Goal: Navigation & Orientation: Find specific page/section

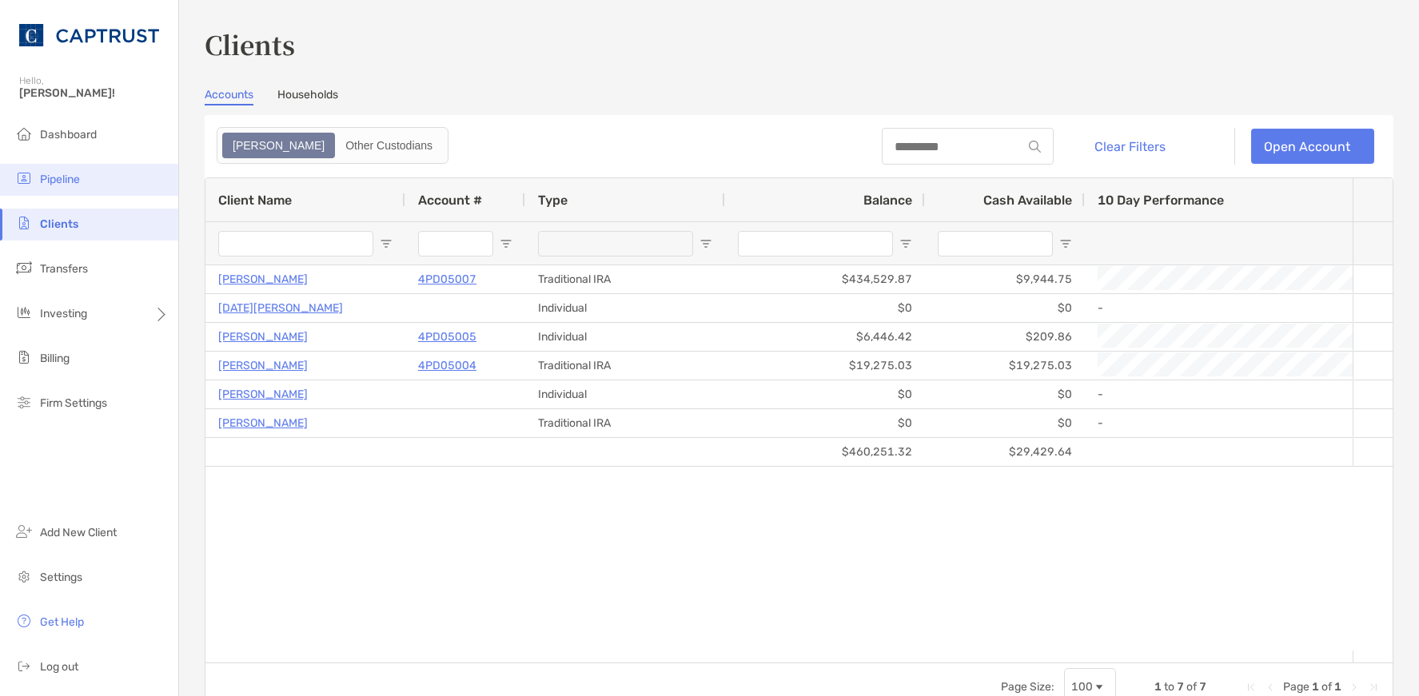
click at [54, 179] on span "Pipeline" at bounding box center [60, 180] width 40 height 14
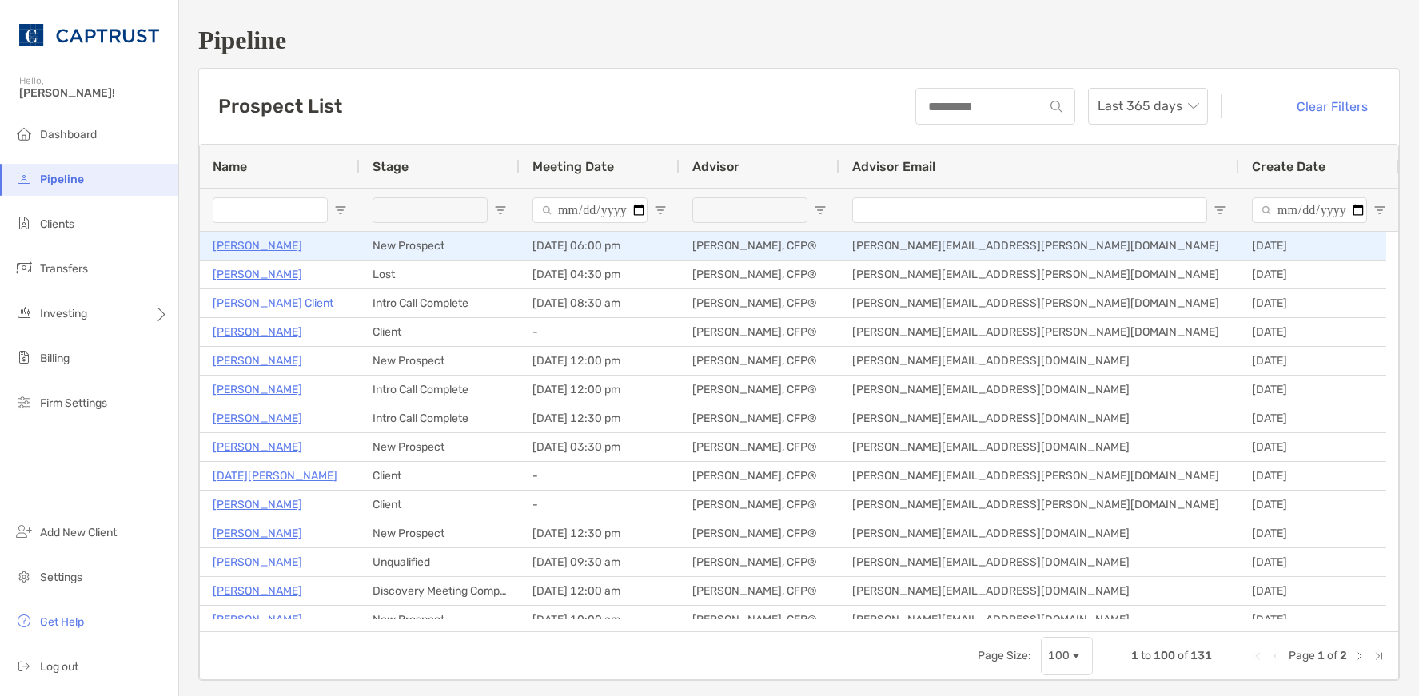
click at [256, 241] on p "[PERSON_NAME]" at bounding box center [258, 246] width 90 height 20
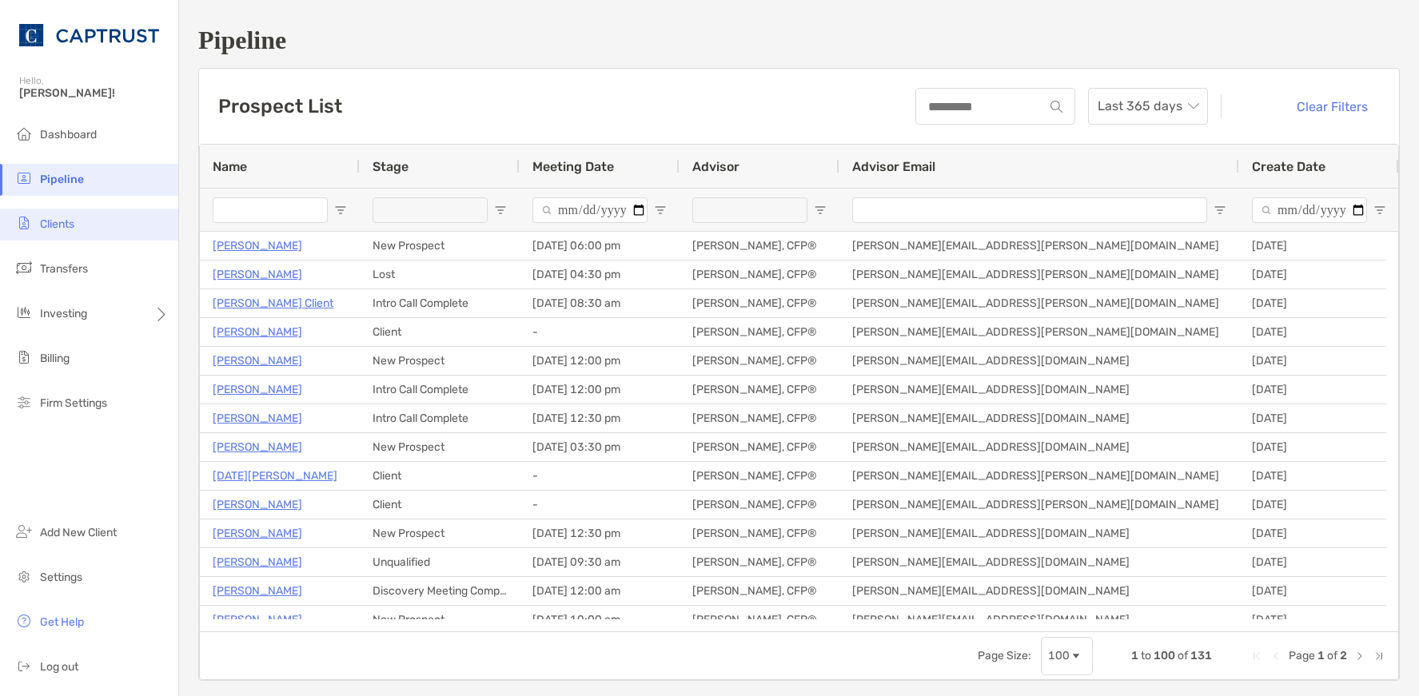
click at [81, 226] on li "Clients" at bounding box center [89, 225] width 178 height 32
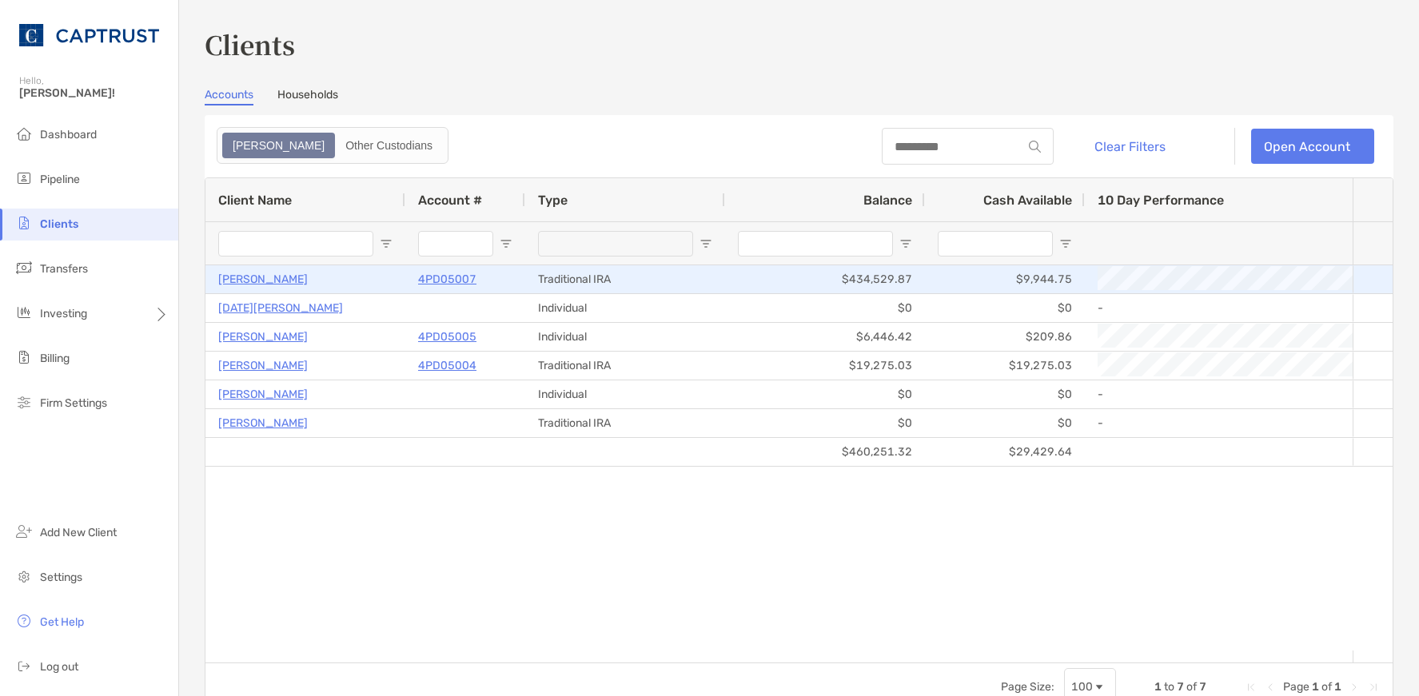
click at [282, 281] on p "Michael Bartolillo" at bounding box center [263, 279] width 90 height 20
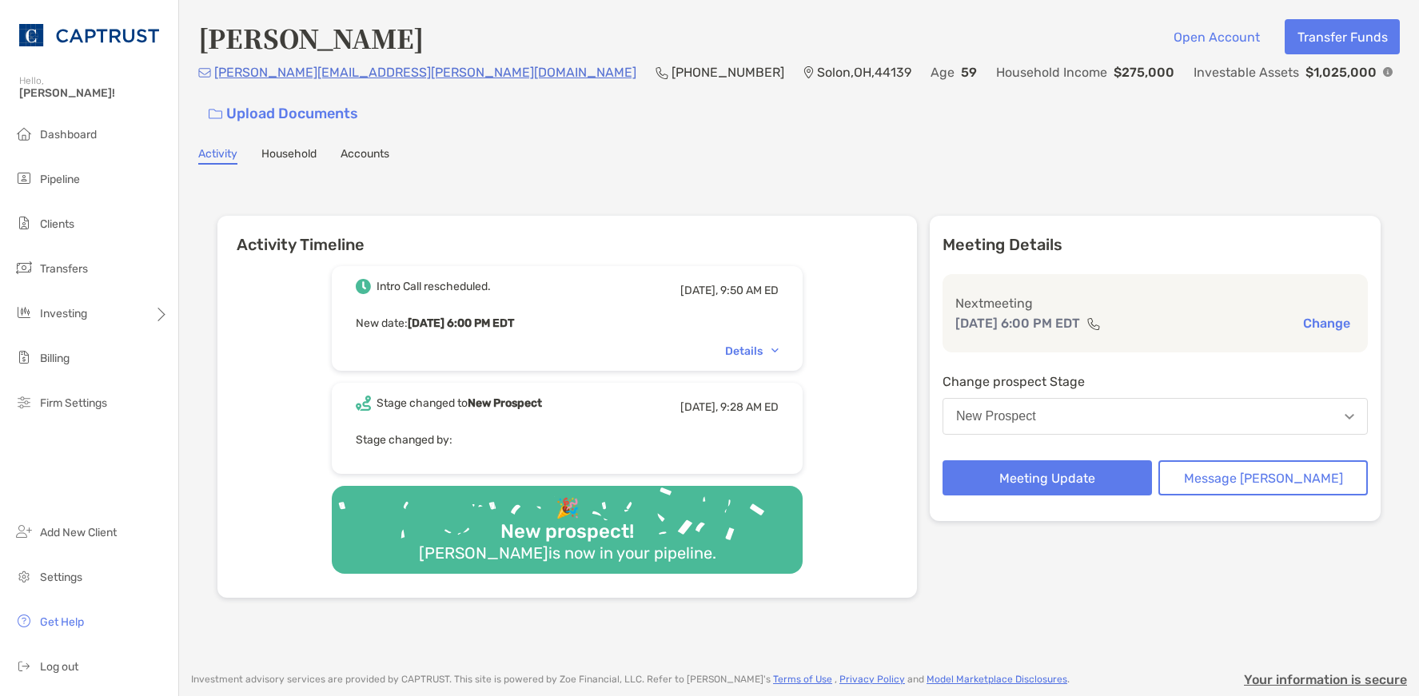
drag, startPoint x: 287, startPoint y: 122, endPoint x: 297, endPoint y: 118, distance: 10.4
click at [287, 147] on link "Household" at bounding box center [288, 156] width 55 height 18
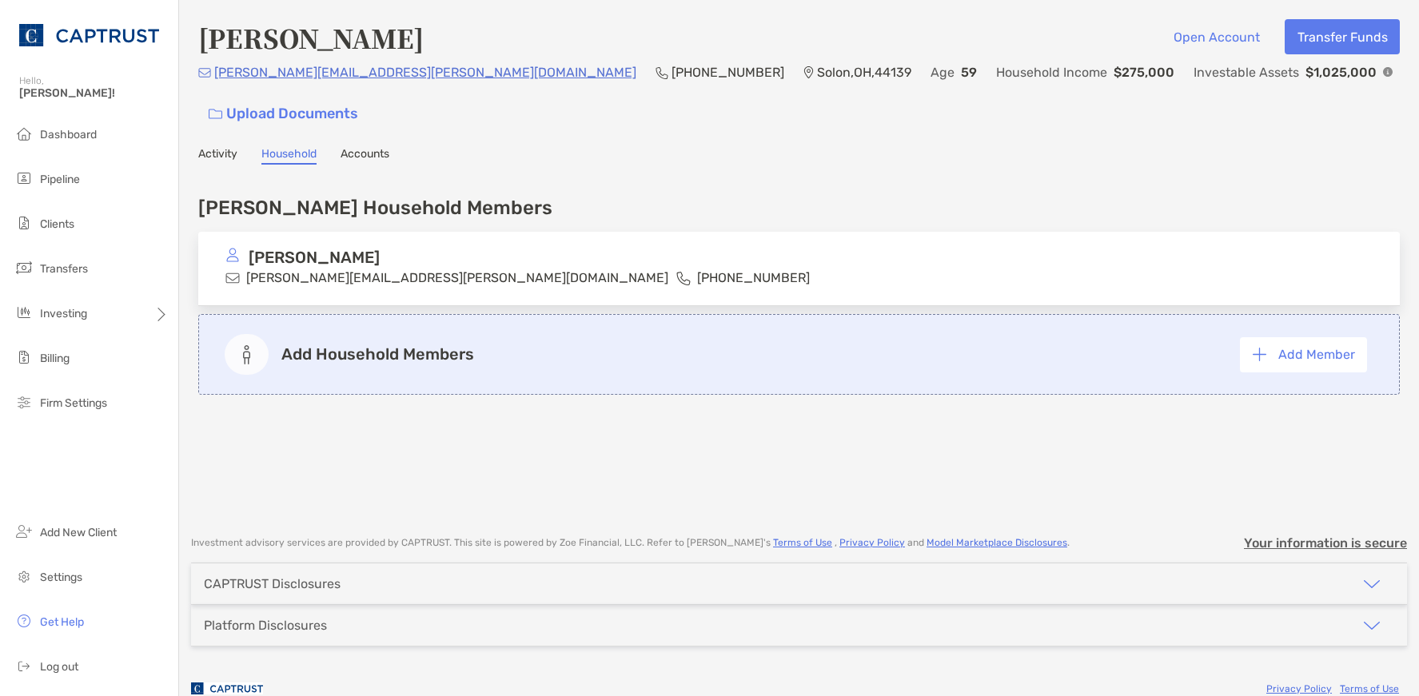
click at [213, 132] on div "[PERSON_NAME] Open Account Transfer Funds [PERSON_NAME][EMAIL_ADDRESS][PERSON_N…" at bounding box center [799, 260] width 1240 height 520
click at [213, 147] on link "Activity" at bounding box center [217, 156] width 39 height 18
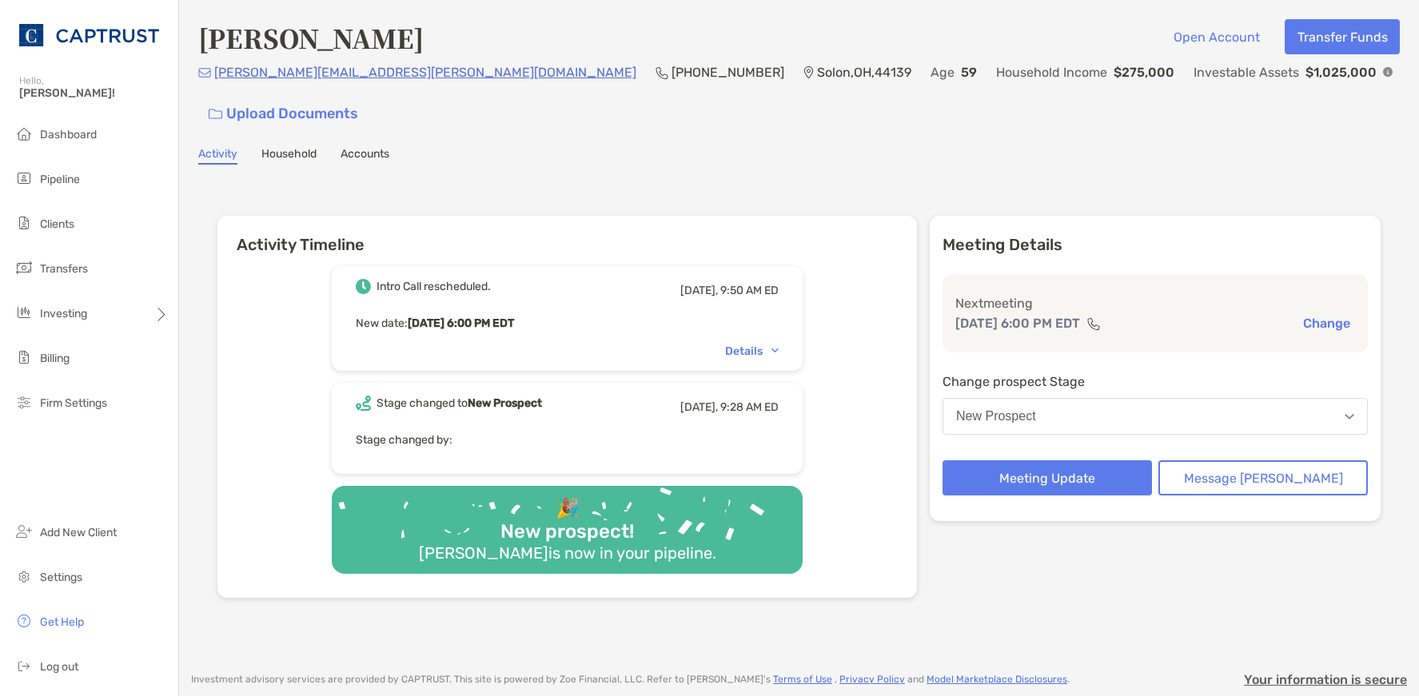
click at [817, 74] on p "Solon , OH , 44139" at bounding box center [864, 72] width 94 height 20
click at [350, 147] on link "Accounts" at bounding box center [365, 156] width 49 height 18
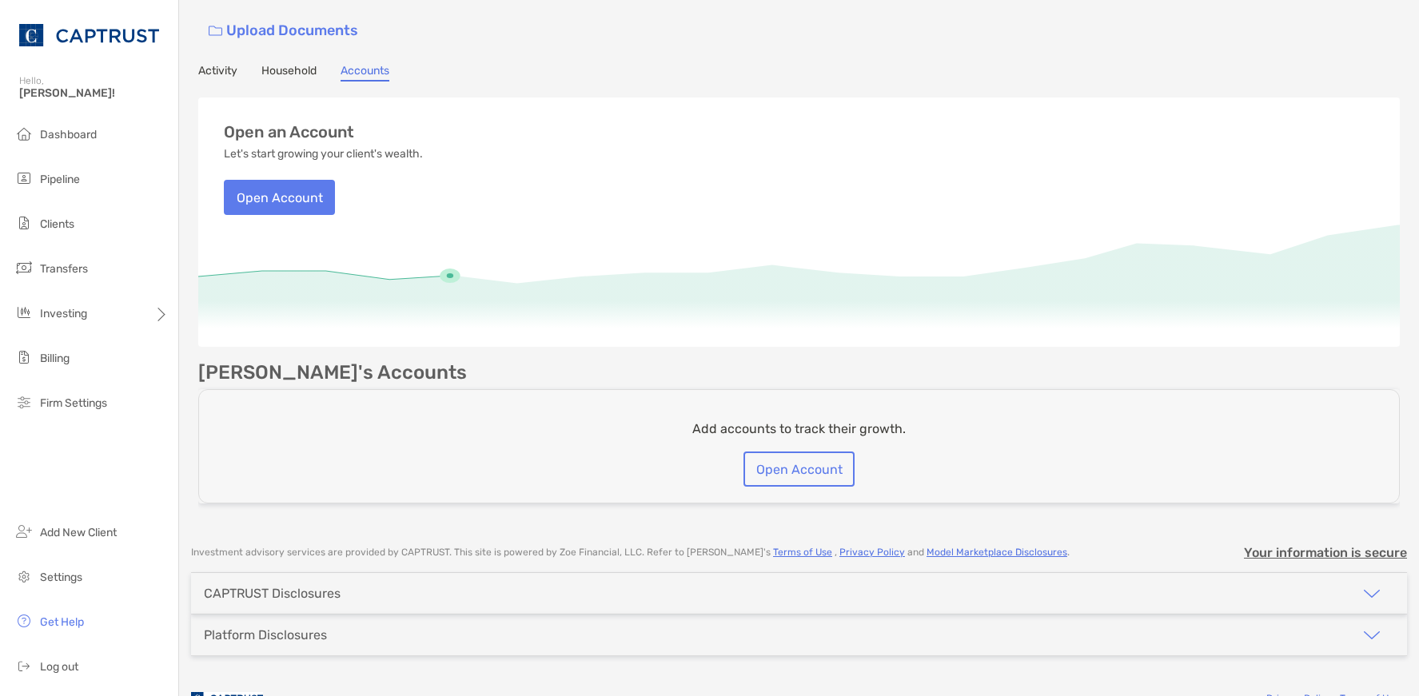
scroll to position [85, 0]
click at [277, 62] on link "Household" at bounding box center [288, 71] width 55 height 18
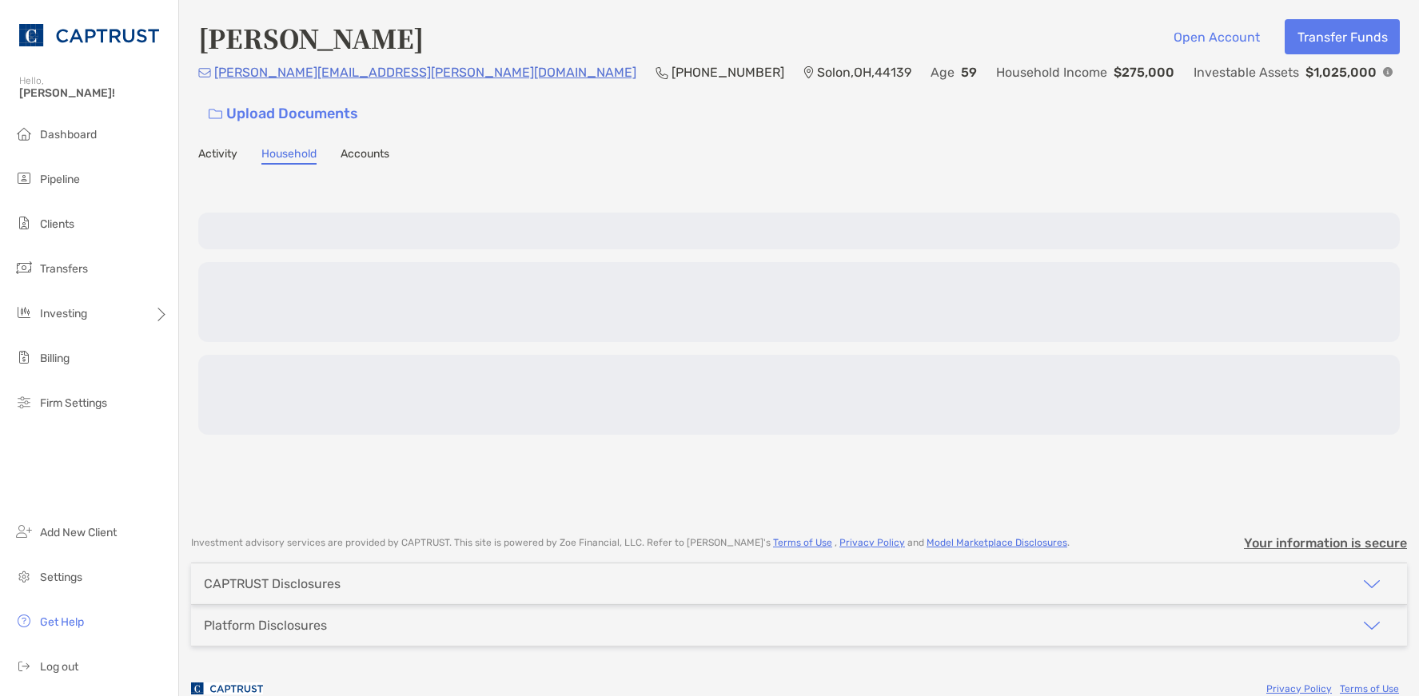
click at [200, 43] on h4 "[PERSON_NAME]" at bounding box center [310, 37] width 225 height 37
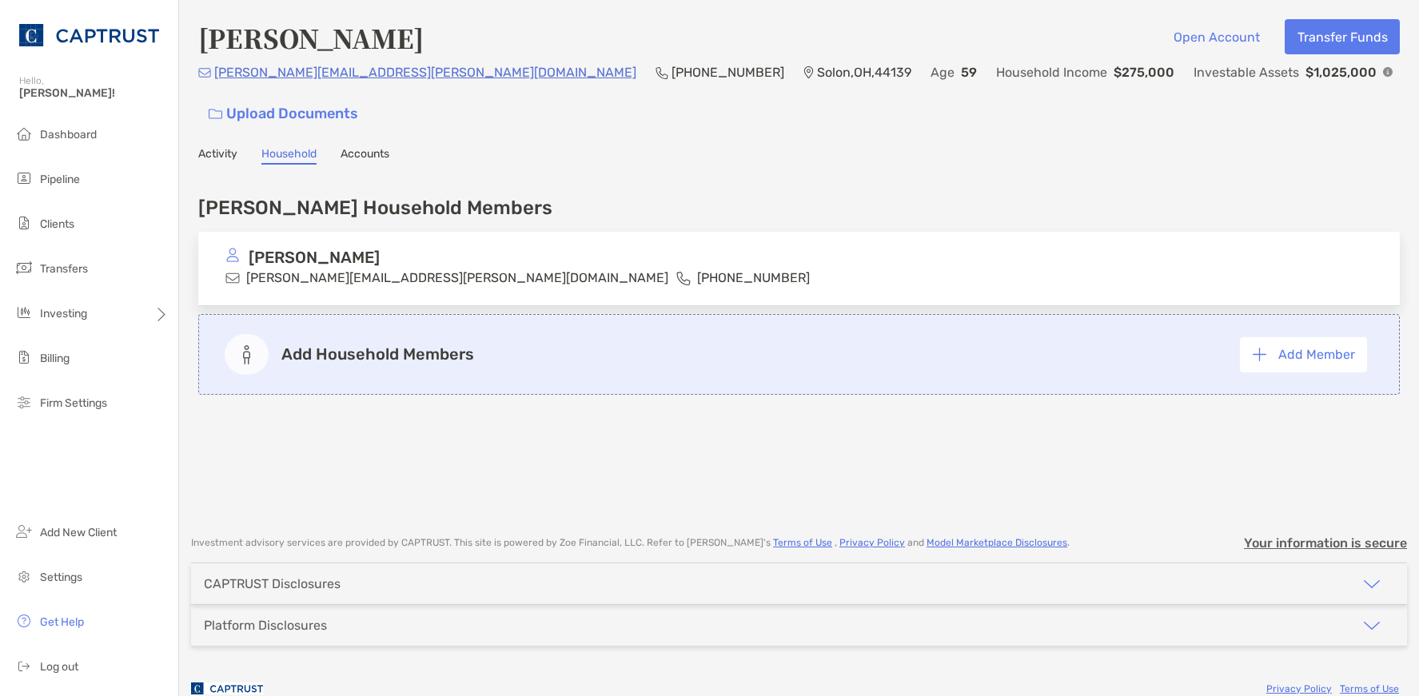
click at [219, 110] on div "[PERSON_NAME] Open Account Transfer Funds [PERSON_NAME][EMAIL_ADDRESS][PERSON_N…" at bounding box center [799, 260] width 1240 height 520
click at [221, 147] on link "Activity" at bounding box center [217, 156] width 39 height 18
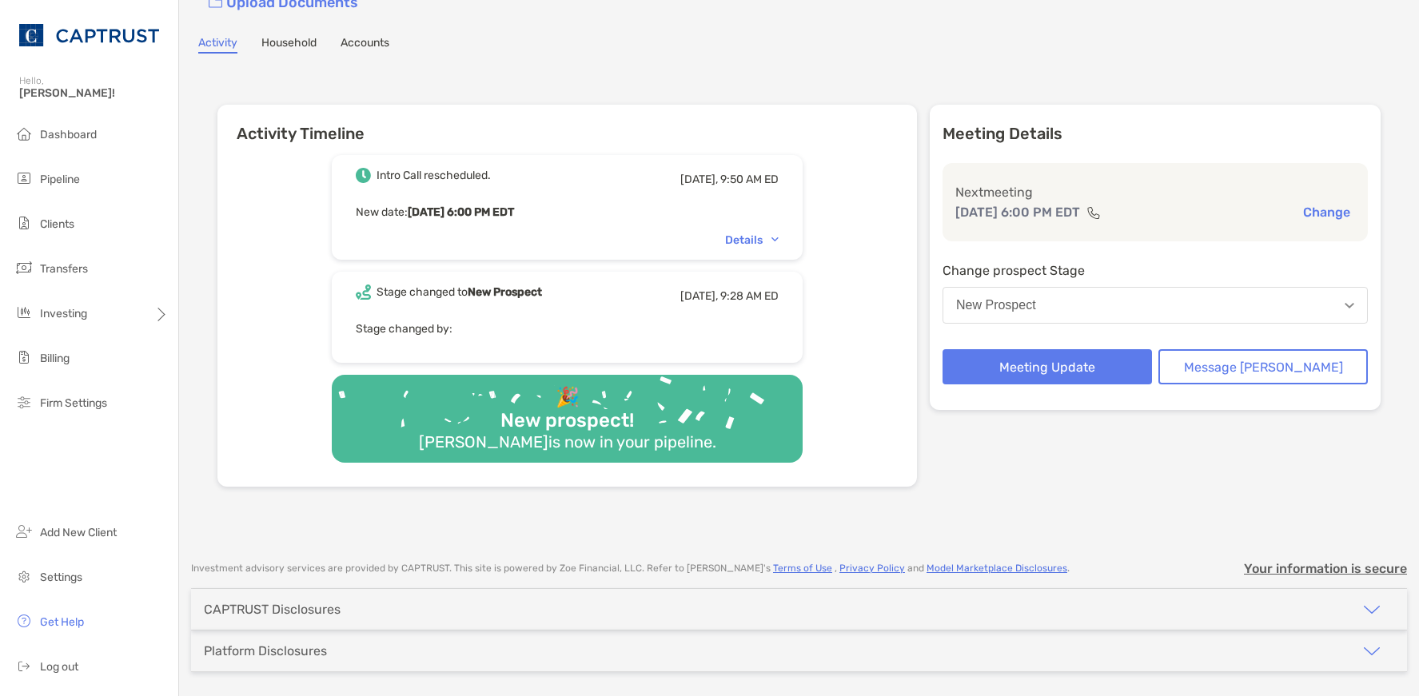
scroll to position [129, 0]
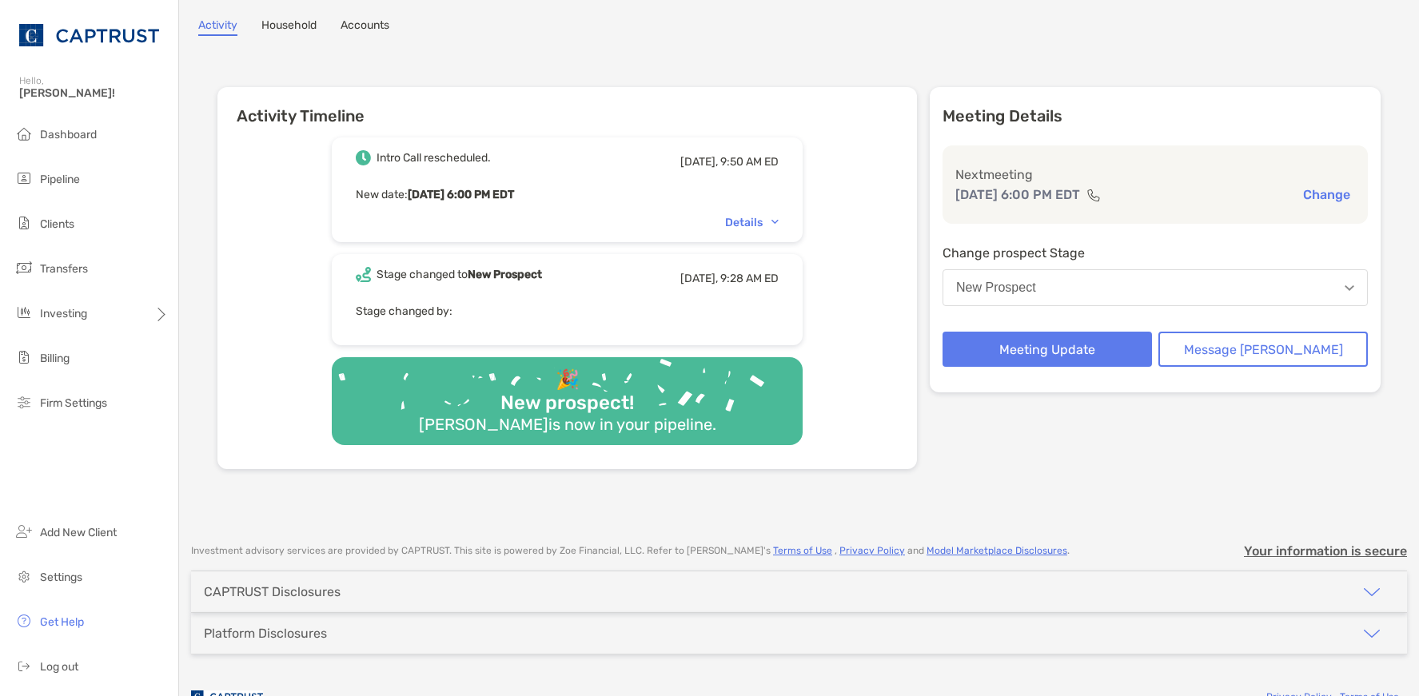
click at [544, 301] on p "Stage changed by:" at bounding box center [567, 311] width 423 height 20
click at [779, 216] on div "Details" at bounding box center [752, 223] width 54 height 14
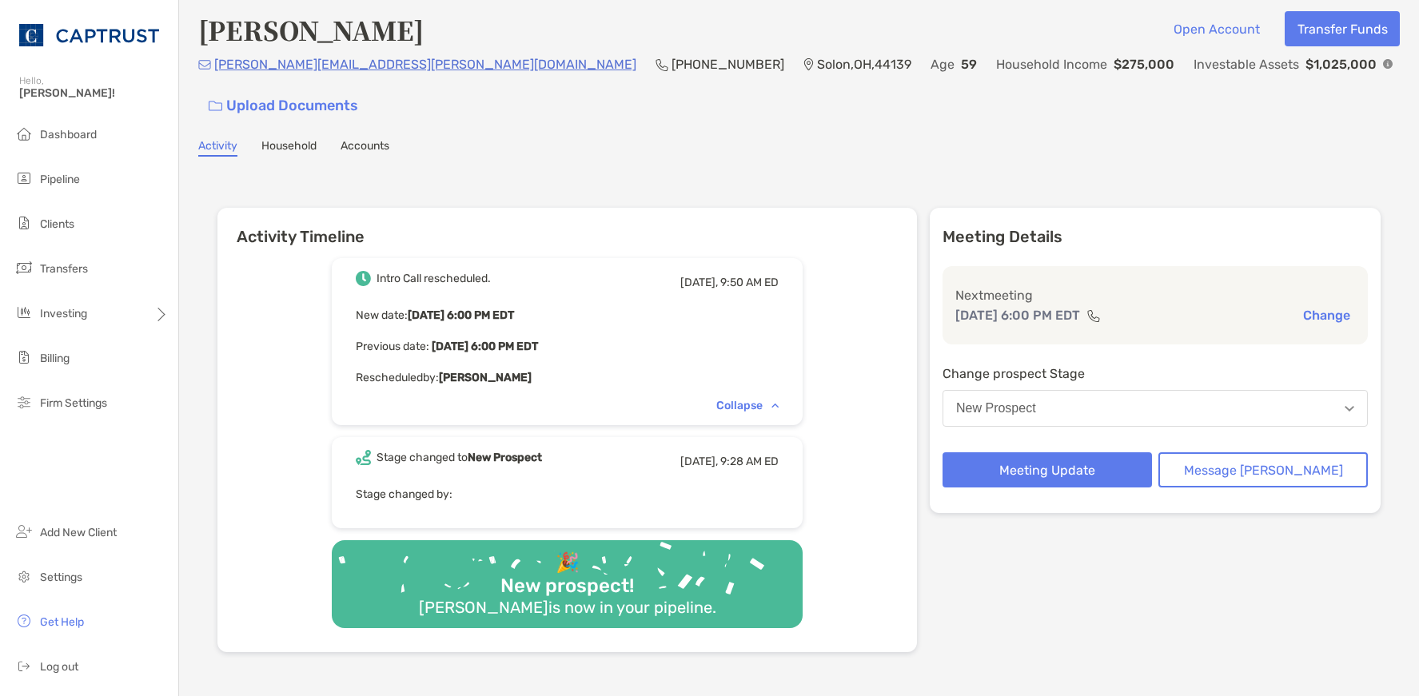
scroll to position [0, 0]
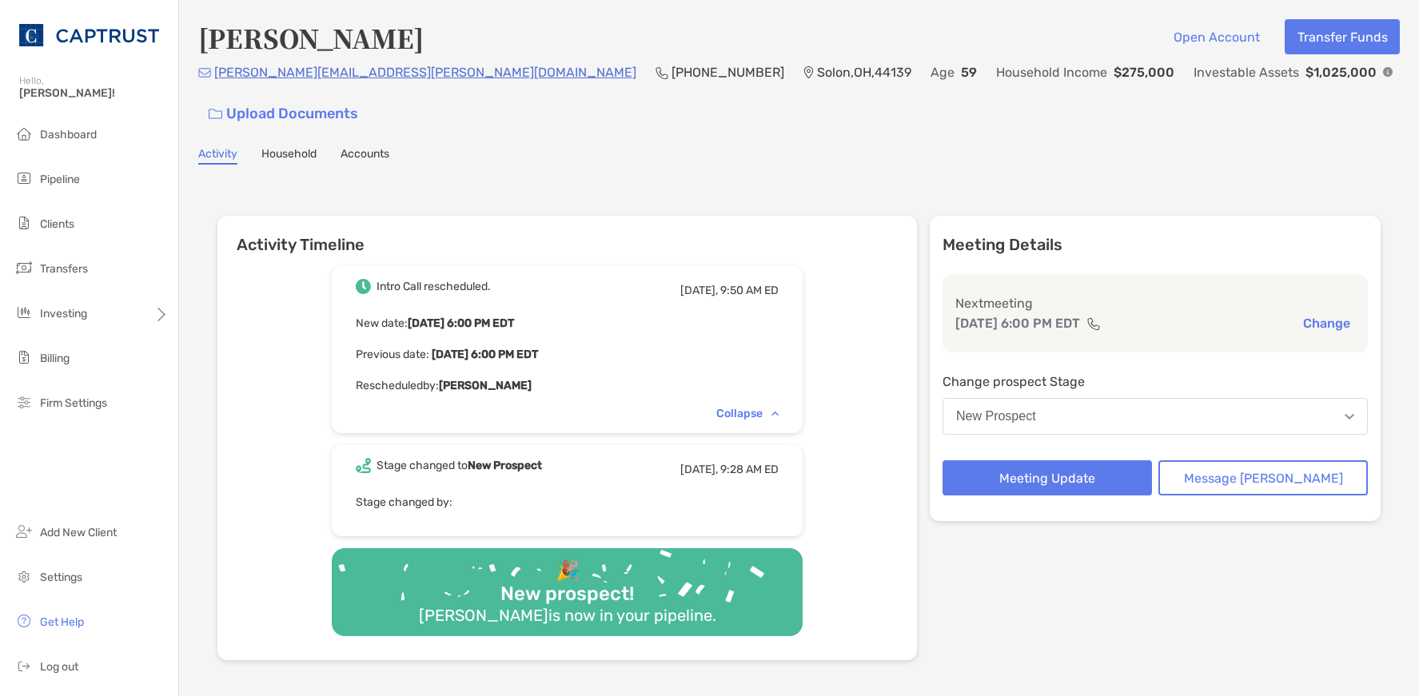
click at [277, 109] on div "[PERSON_NAME] Open Account Transfer Funds [PERSON_NAME][EMAIL_ADDRESS][PERSON_N…" at bounding box center [799, 359] width 1240 height 719
click at [280, 147] on link "Household" at bounding box center [288, 156] width 55 height 18
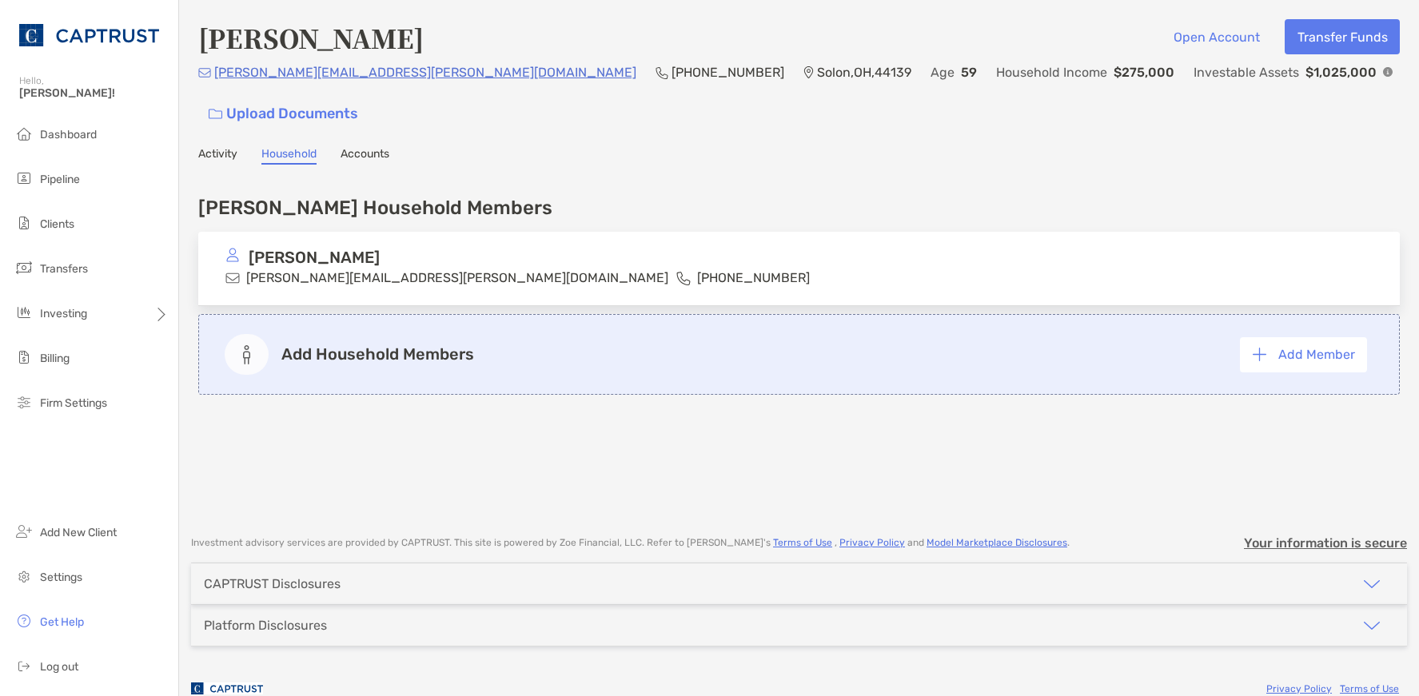
click at [377, 147] on link "Accounts" at bounding box center [365, 156] width 49 height 18
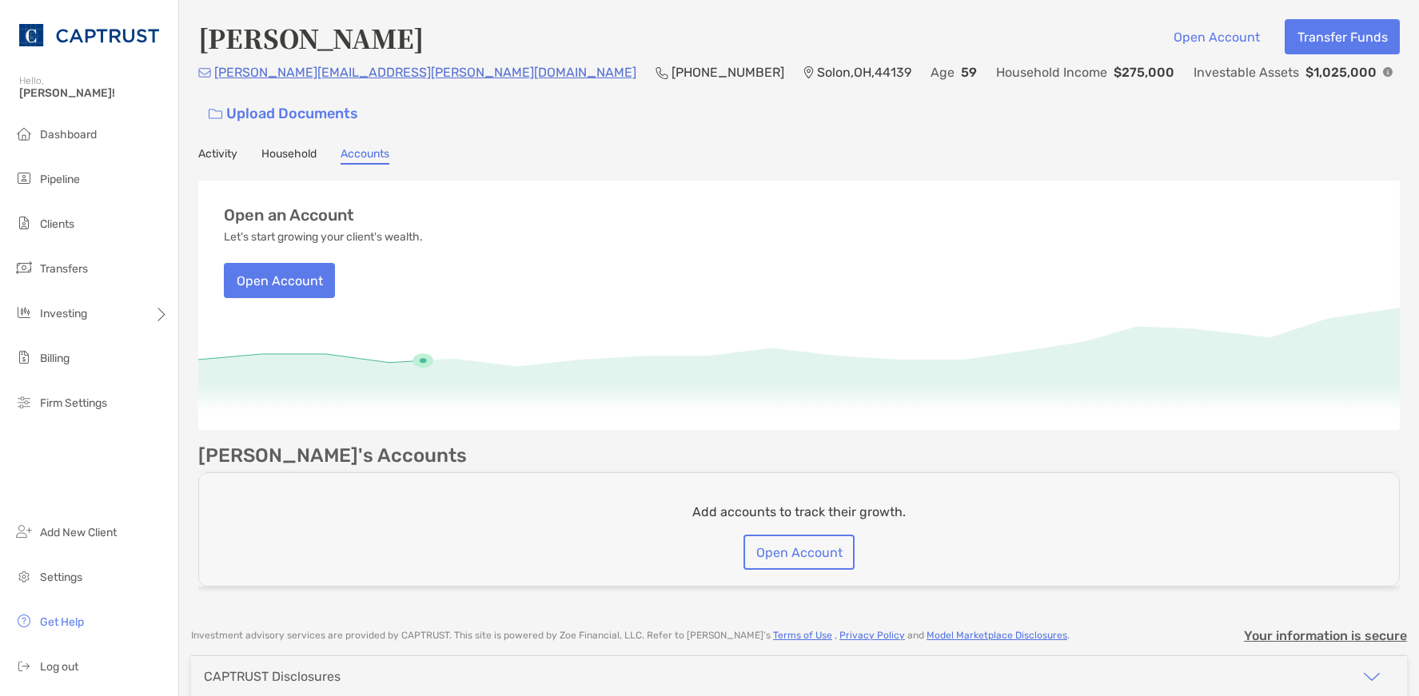
click at [207, 147] on link "Activity" at bounding box center [217, 156] width 39 height 18
